Goal: Transaction & Acquisition: Purchase product/service

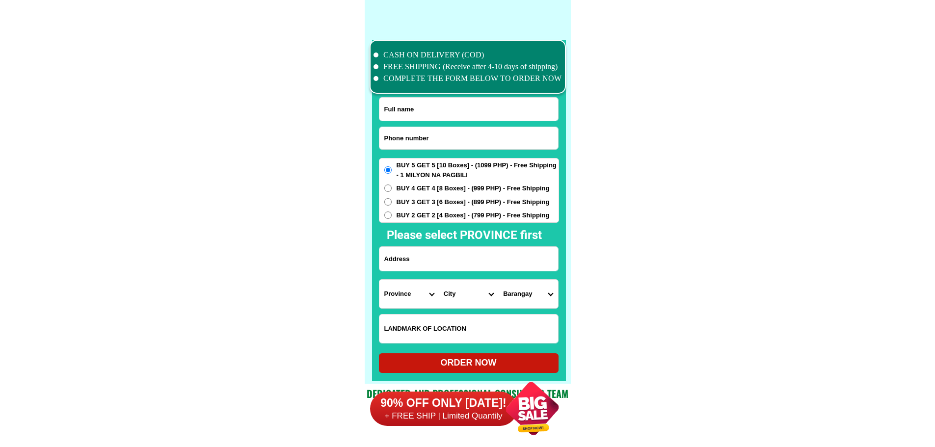
scroll to position [7628, 0]
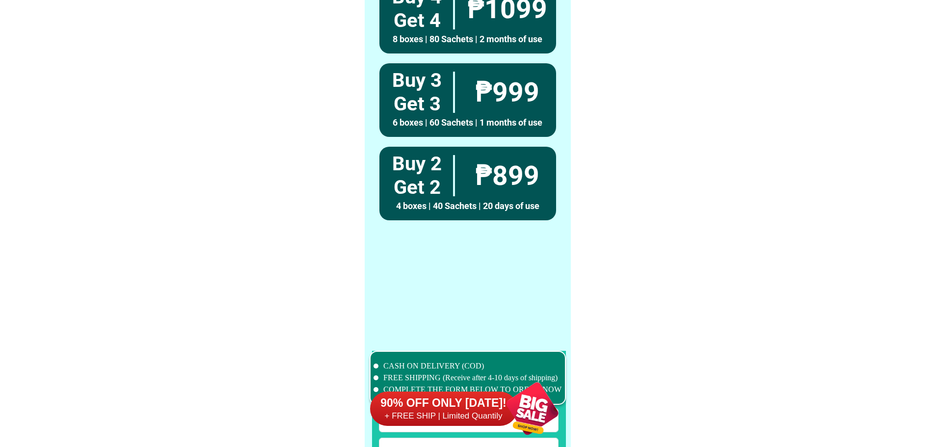
scroll to position [7628, 0]
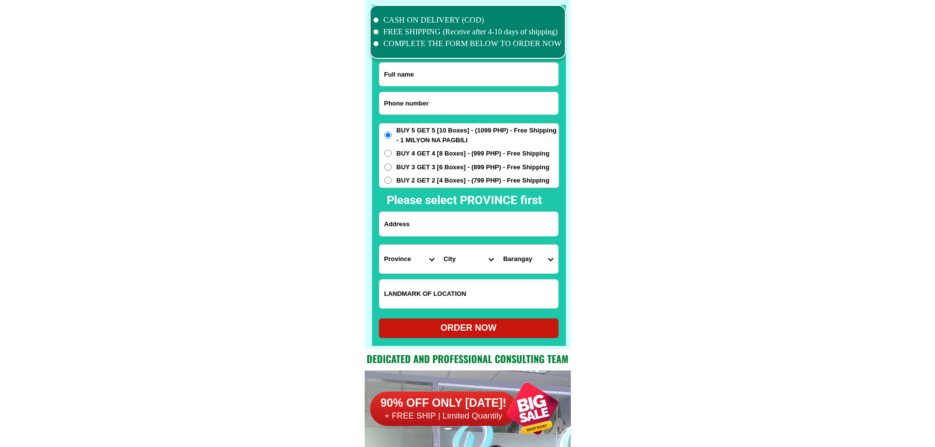
click at [441, 73] on input "Input full_name" at bounding box center [468, 74] width 179 height 23
paste input "Cherry Royo"
type input "Cherry Royo"
click at [425, 105] on input "Input phone_number" at bounding box center [468, 103] width 179 height 22
paste input "09169039763"
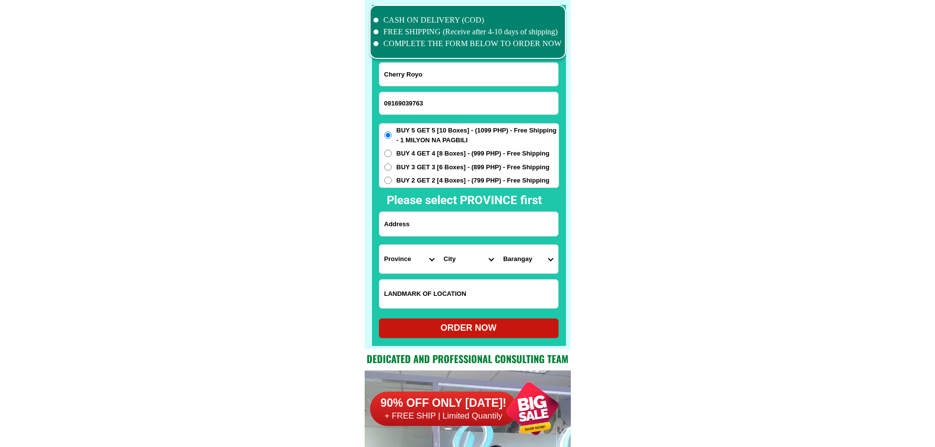
type input "09169039763"
drag, startPoint x: 430, startPoint y: 224, endPoint x: 438, endPoint y: 224, distance: 7.4
click at [431, 224] on input "Input address" at bounding box center [468, 224] width 179 height 24
paste input "Royo concepcion purok 5 tubigan initao misamis oriental donarc resto"
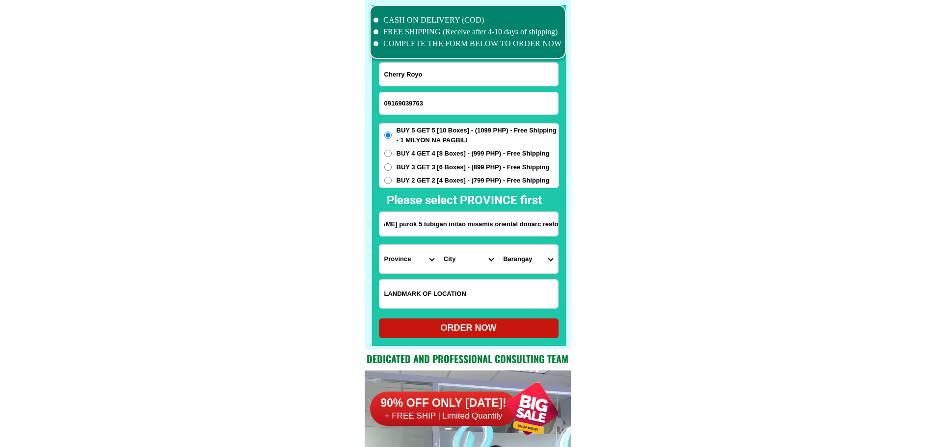
type input "Royo concepcion purok 5 tubigan initao misamis oriental donarc resto"
click at [395, 262] on select "Province Abra Agusan-del-norte Agusan-del-sur Aklan Albay Antique Apayao Aurora…" at bounding box center [408, 259] width 59 height 28
click at [396, 261] on select "Province Abra Agusan-del-norte Agusan-del-sur Aklan Albay Antique Apayao Aurora…" at bounding box center [408, 259] width 59 height 28
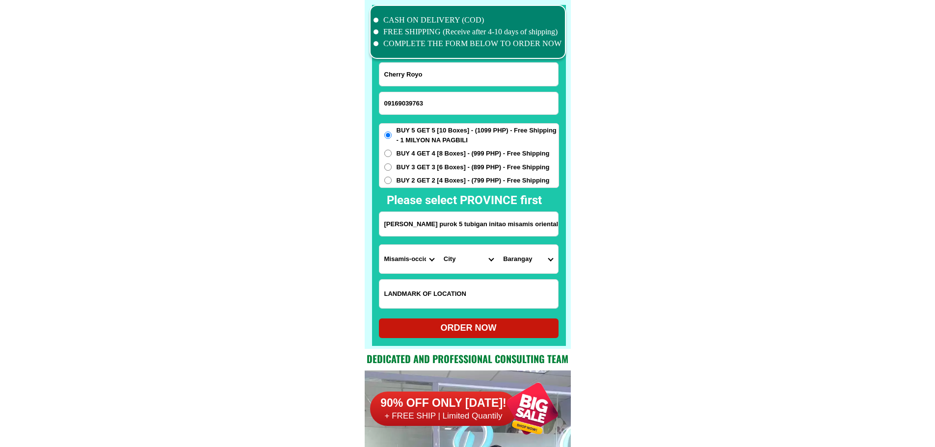
click at [396, 261] on select "Province Abra Agusan-del-norte Agusan-del-sur Aklan Albay Antique Apayao Aurora…" at bounding box center [408, 259] width 59 height 28
select select "63_386"
click at [379, 245] on select "Province Abra Agusan-del-norte Agusan-del-sur Aklan Albay Antique Apayao Aurora…" at bounding box center [408, 259] width 59 height 28
click at [456, 259] on select "City Alubijid Balingasag Balingoan Binuangan Cagayan-de-oro-city El-salvador-ci…" at bounding box center [468, 259] width 59 height 28
select select "63_3866437"
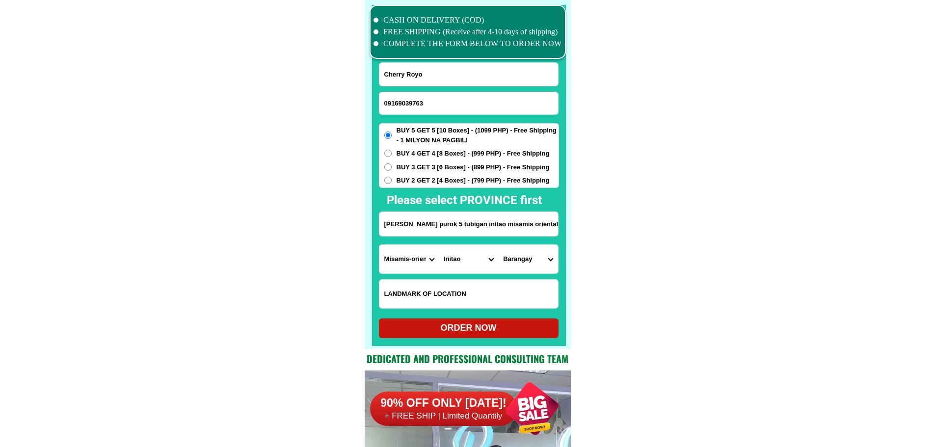
click at [518, 259] on select "Barangay Aluna Andales Apas Calacapan Gimangpang Jampason Kamelon Kanitoan Ogui…" at bounding box center [527, 259] width 59 height 28
select select "63_38664371375"
click at [522, 328] on div "ORDER NOW" at bounding box center [469, 327] width 180 height 13
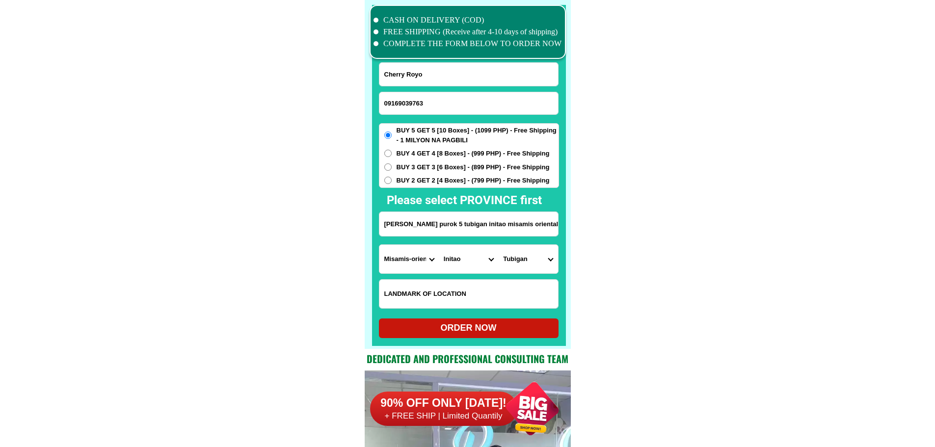
radio input "true"
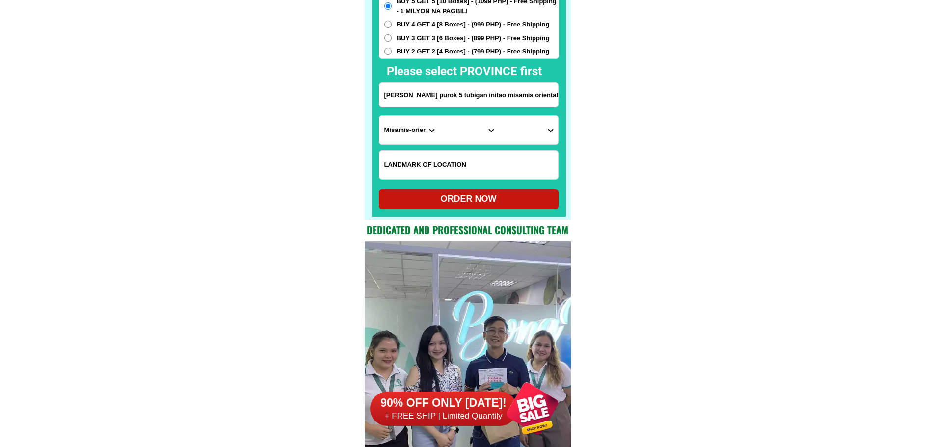
scroll to position [7677, 0]
